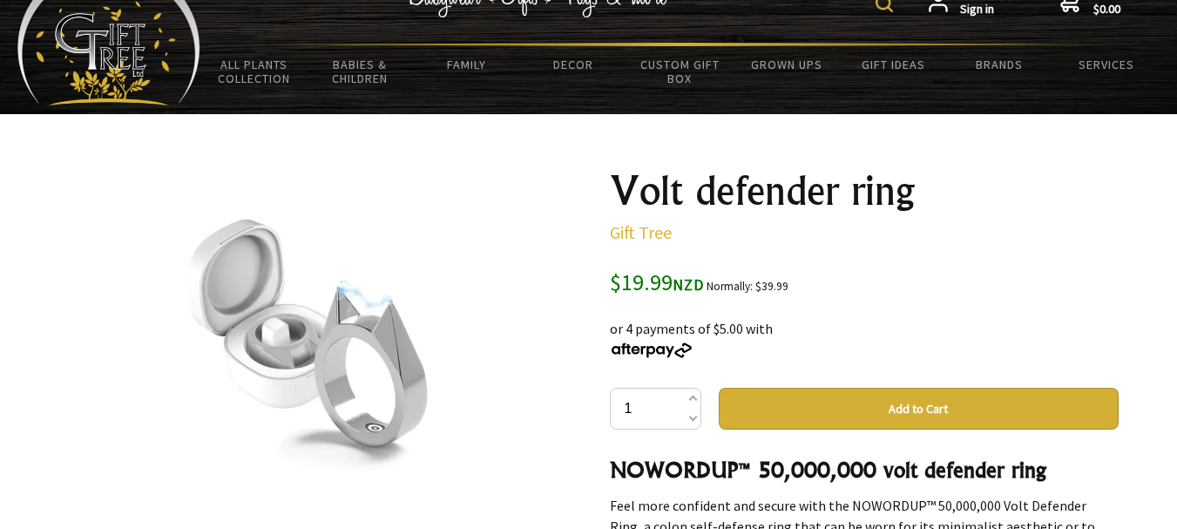
scroll to position [87, 0]
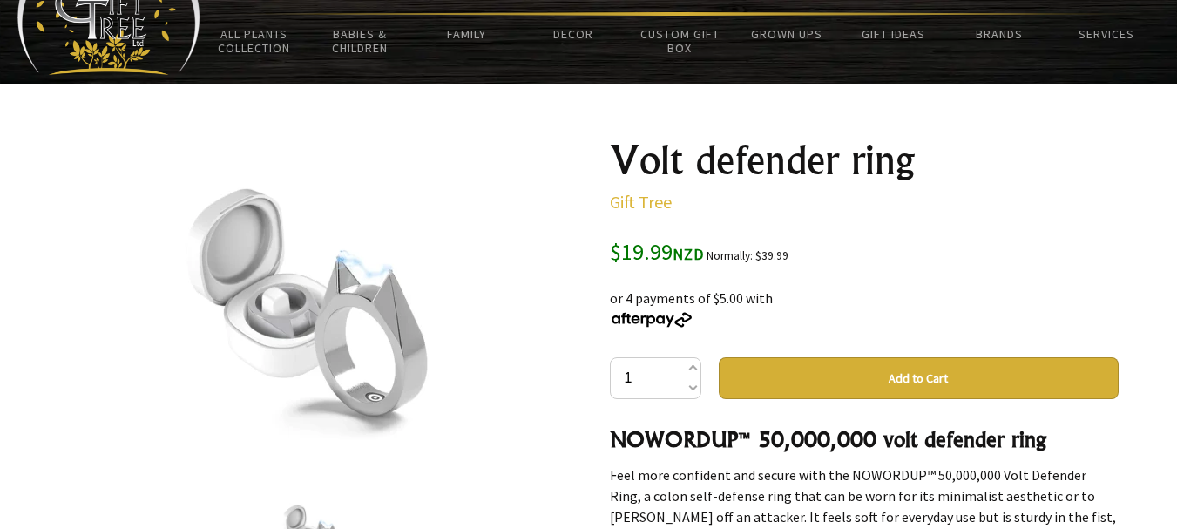
click at [930, 374] on button "Add to Cart" at bounding box center [919, 378] width 400 height 42
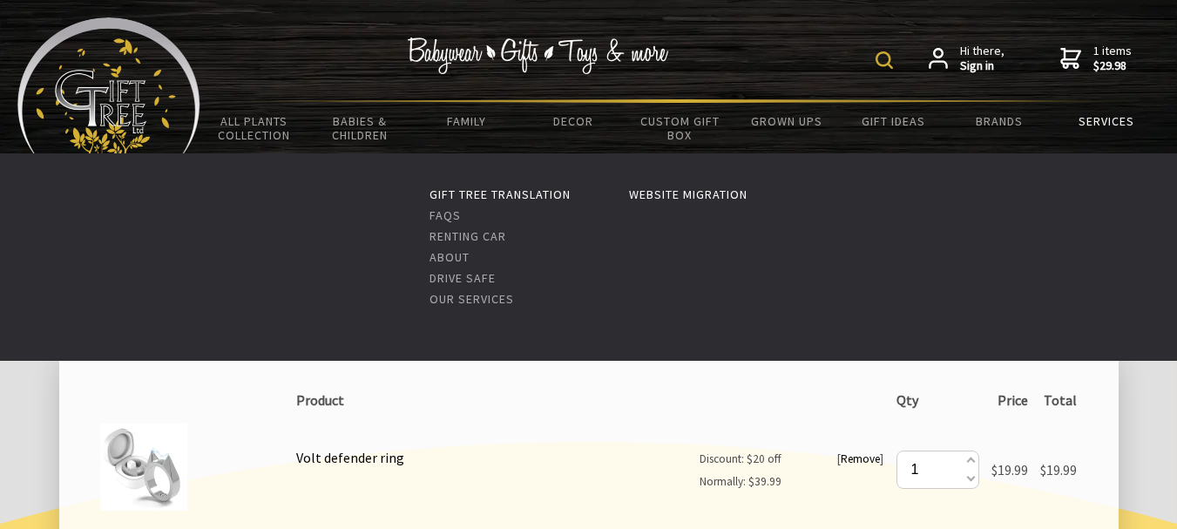
click at [1113, 121] on link "Services" at bounding box center [1106, 121] width 106 height 37
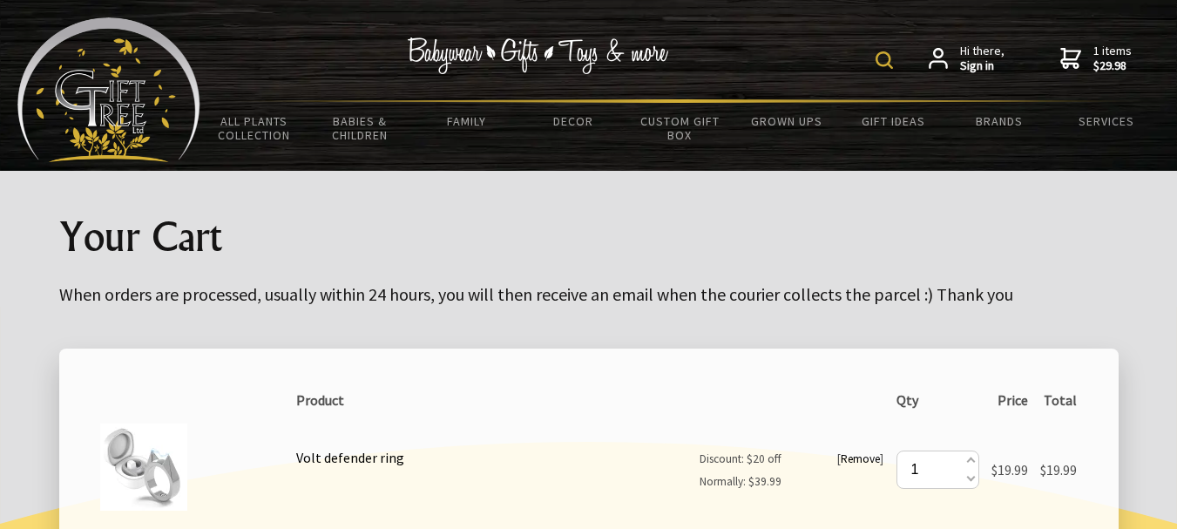
click at [103, 101] on img at bounding box center [108, 89] width 183 height 145
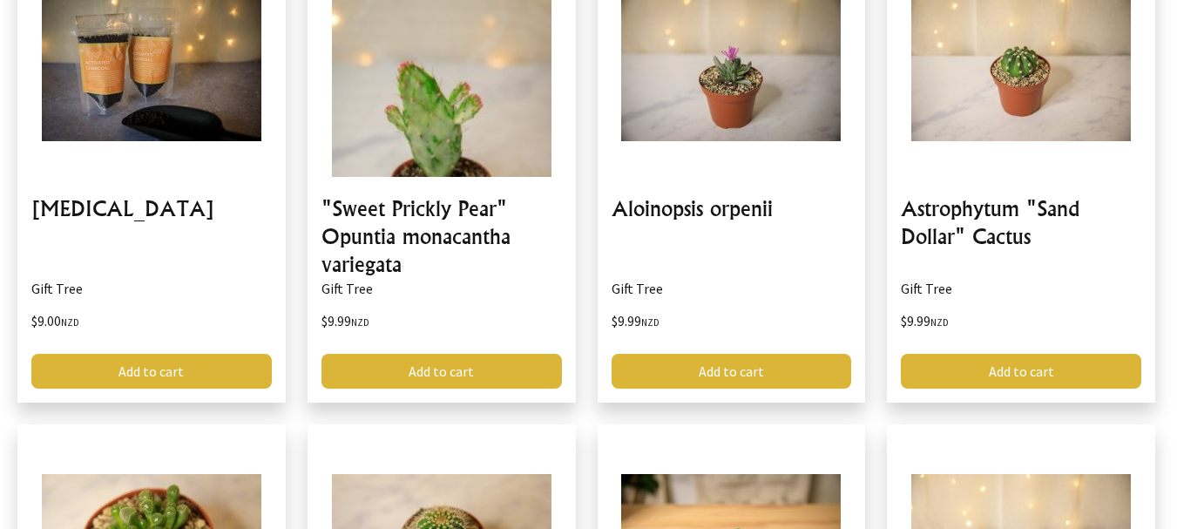
scroll to position [2700, 0]
